Goal: Check status: Check status

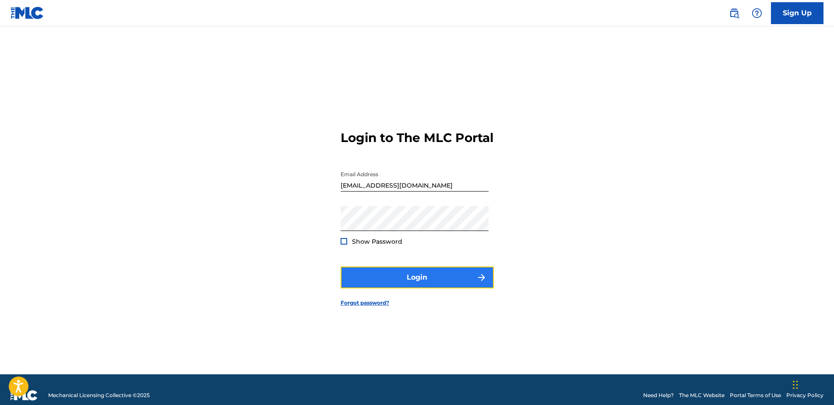
click at [412, 286] on button "Login" at bounding box center [417, 277] width 153 height 22
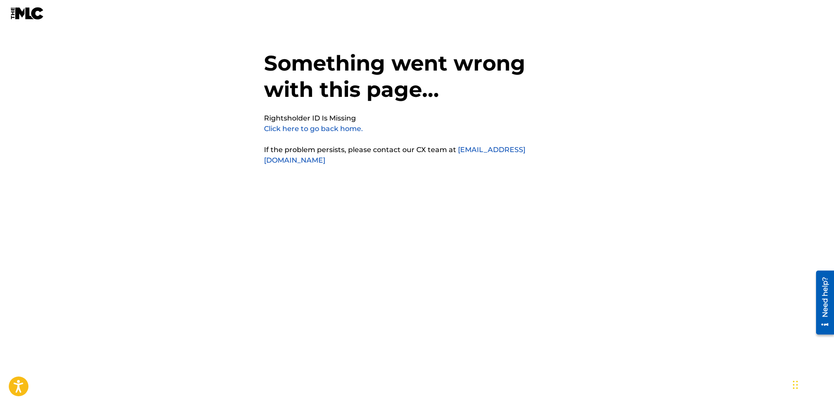
click at [318, 130] on link "Click here to go back home." at bounding box center [313, 128] width 99 height 8
